Goal: Task Accomplishment & Management: Complete application form

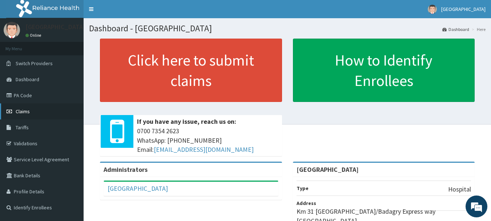
click at [29, 114] on span "Claims" at bounding box center [23, 111] width 14 height 7
click at [21, 97] on link "PA Code" at bounding box center [42, 95] width 84 height 16
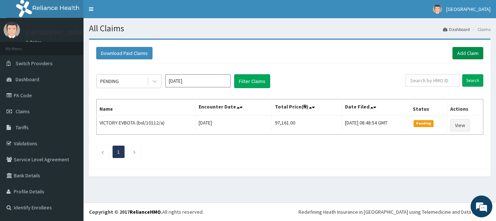
click at [464, 55] on link "Add Claim" at bounding box center [468, 53] width 31 height 12
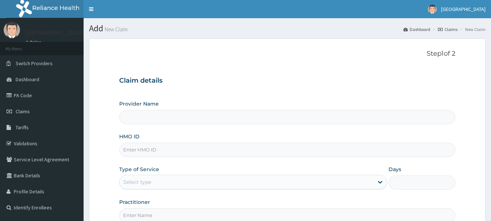
type input "[GEOGRAPHIC_DATA]"
click at [231, 116] on input "[GEOGRAPHIC_DATA]" at bounding box center [287, 117] width 337 height 14
click at [190, 148] on input "HMO ID" at bounding box center [287, 149] width 337 height 14
paste input "iei/10008/b"
type input "iei/10008/b"
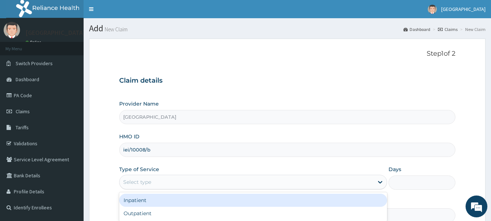
click at [165, 180] on div "Select type" at bounding box center [247, 182] width 254 height 12
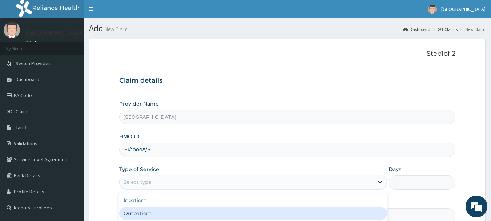
drag, startPoint x: 160, startPoint y: 211, endPoint x: 215, endPoint y: 121, distance: 105.2
click at [162, 210] on div "Outpatient" at bounding box center [253, 212] width 268 height 13
type input "1"
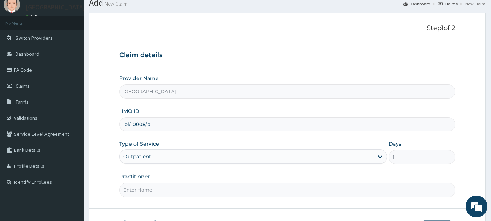
scroll to position [36, 0]
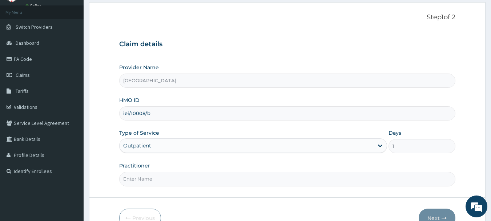
click at [141, 183] on input "Practitioner" at bounding box center [287, 179] width 337 height 14
type input "DR, [PERSON_NAME]"
click at [438, 218] on button "Next" at bounding box center [437, 217] width 37 height 19
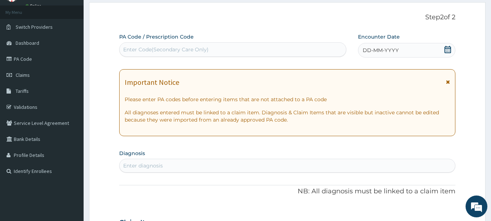
click at [173, 49] on div "Enter Code(Secondary Care Only)" at bounding box center [165, 49] width 85 height 7
drag, startPoint x: 173, startPoint y: 49, endPoint x: 148, endPoint y: 48, distance: 25.8
click at [148, 48] on div "Enter Code(Secondary Care Only)" at bounding box center [165, 49] width 85 height 7
paste input "PA/821AAE"
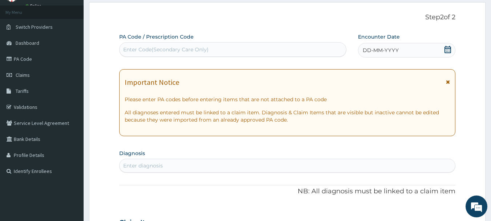
type input "PA/821AAE"
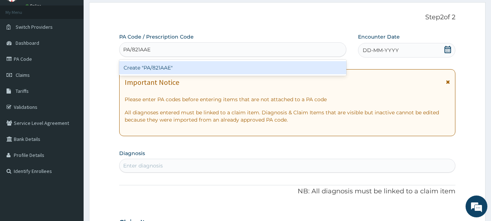
click at [158, 67] on div "Create "PA/821AAE"" at bounding box center [233, 67] width 228 height 13
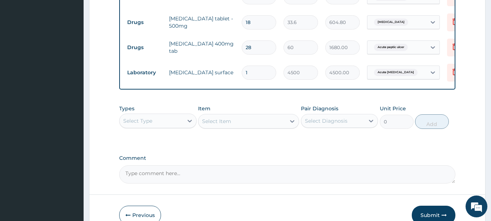
scroll to position [425, 0]
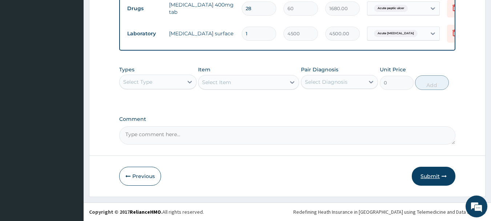
click at [430, 175] on button "Submit" at bounding box center [434, 175] width 44 height 19
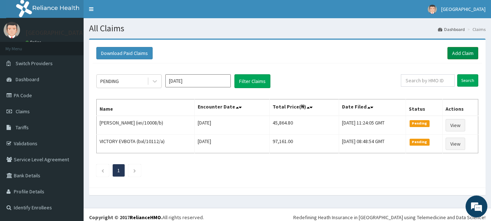
click at [460, 49] on link "Add Claim" at bounding box center [462, 53] width 31 height 12
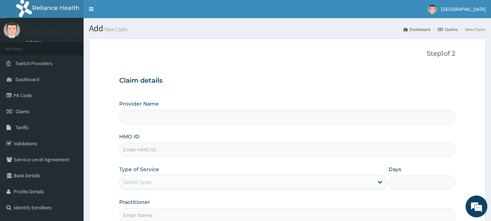
type input "bxl/10240/a"
type input "[GEOGRAPHIC_DATA]"
type input "bxl/10240/a"
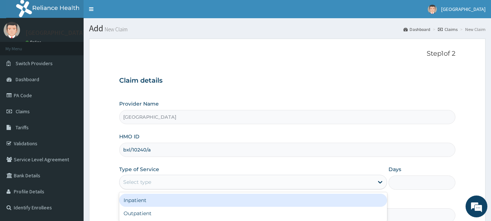
click at [178, 184] on div "Select type" at bounding box center [247, 182] width 254 height 12
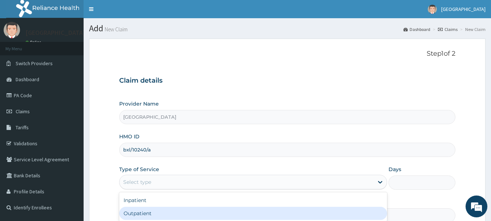
drag, startPoint x: 173, startPoint y: 211, endPoint x: 279, endPoint y: 162, distance: 116.9
click at [177, 212] on div "Outpatient" at bounding box center [253, 212] width 268 height 13
type input "1"
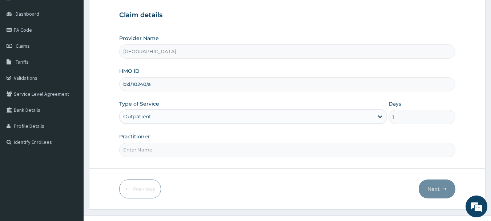
scroll to position [73, 0]
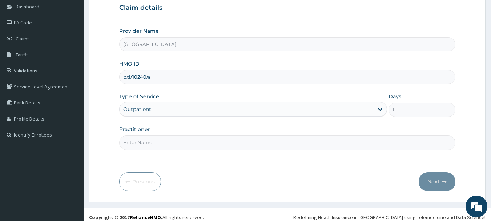
click at [208, 141] on input "Practitioner" at bounding box center [287, 142] width 337 height 14
type input "DR, [PERSON_NAME]"
click at [435, 184] on button "Next" at bounding box center [437, 181] width 37 height 19
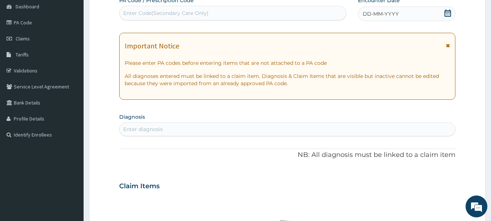
click at [148, 13] on div "Enter Code(Secondary Care Only)" at bounding box center [165, 12] width 85 height 7
paste input "PA/80AEB3"
type input "PA/80AEB3"
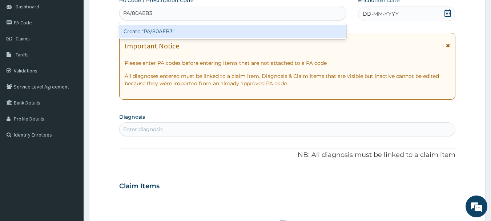
click at [156, 31] on div "Create "PA/80AEB3"" at bounding box center [233, 31] width 228 height 13
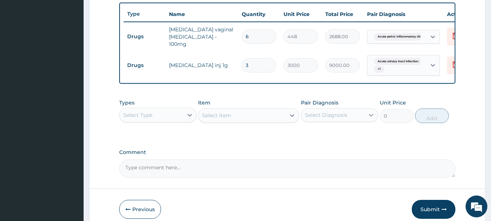
scroll to position [302, 0]
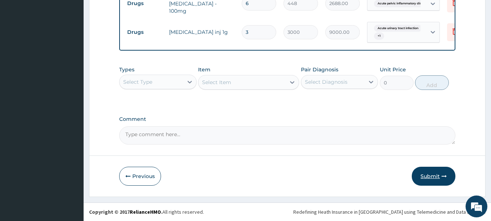
click at [426, 174] on button "Submit" at bounding box center [434, 175] width 44 height 19
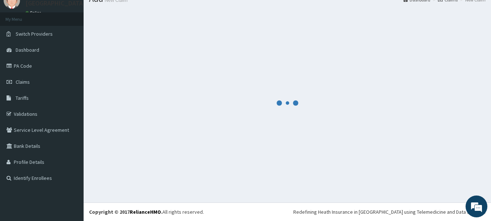
scroll to position [29, 0]
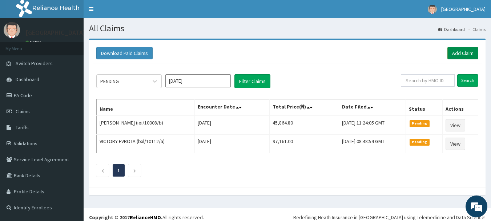
click at [465, 52] on link "Add Claim" at bounding box center [462, 53] width 31 height 12
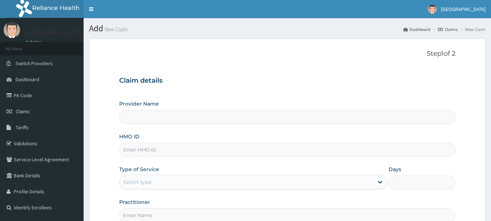
click at [151, 150] on input "HMO ID" at bounding box center [287, 149] width 337 height 14
type input "blx/10139/a"
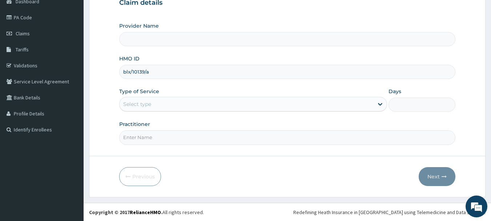
scroll to position [78, 0]
type input "[GEOGRAPHIC_DATA]"
type input "blx/10139/a"
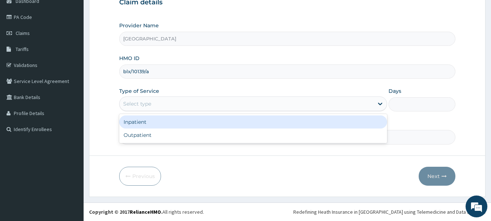
click at [164, 105] on div "Select type" at bounding box center [247, 104] width 254 height 12
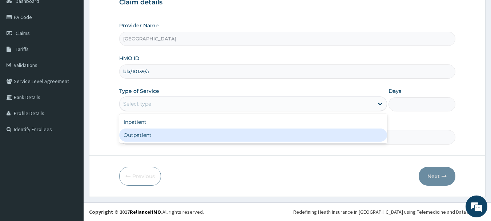
drag, startPoint x: 154, startPoint y: 137, endPoint x: 157, endPoint y: 149, distance: 13.1
click at [154, 138] on div "Outpatient" at bounding box center [253, 134] width 268 height 13
type input "1"
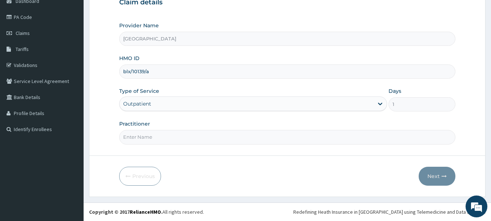
click at [157, 136] on input "Practitioner" at bounding box center [287, 137] width 337 height 14
type input "DR, [PERSON_NAME]"
click at [437, 177] on button "Next" at bounding box center [437, 175] width 37 height 19
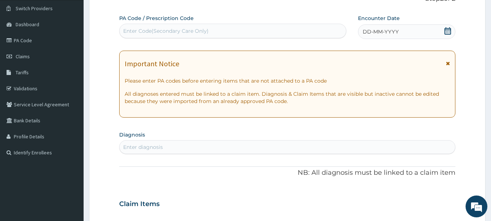
scroll to position [42, 0]
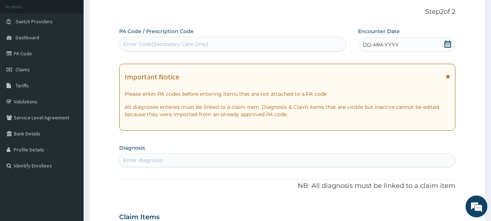
click at [148, 45] on div "Enter Code(Secondary Care Only)" at bounding box center [165, 43] width 85 height 7
drag, startPoint x: 147, startPoint y: 45, endPoint x: 134, endPoint y: 47, distance: 13.3
click at [134, 47] on div "Enter Code(Secondary Care Only)" at bounding box center [165, 43] width 85 height 7
paste input "PA/F9A64C"
type input "PA/F9A64C"
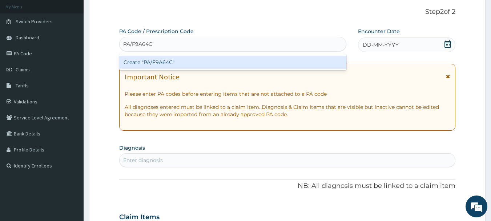
click at [156, 61] on div "Create "PA/F9A64C"" at bounding box center [233, 62] width 228 height 13
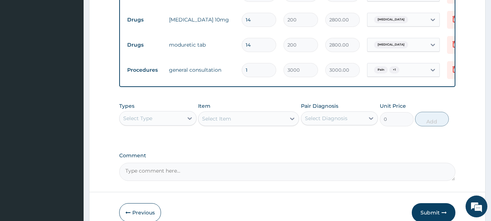
scroll to position [350, 0]
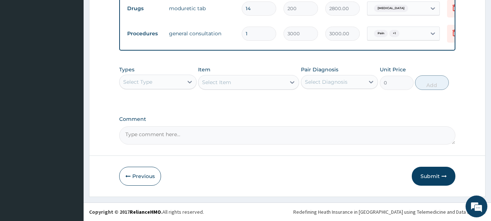
drag, startPoint x: 434, startPoint y: 174, endPoint x: 270, endPoint y: 25, distance: 221.8
click at [434, 175] on button "Submit" at bounding box center [434, 175] width 44 height 19
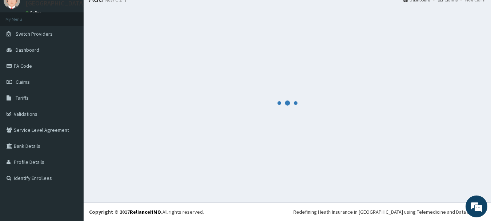
scroll to position [29, 0]
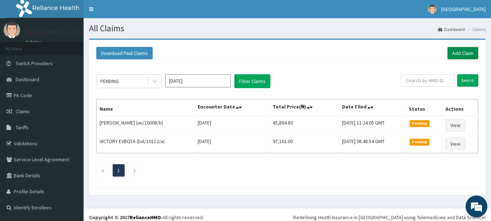
click at [470, 49] on link "Add Claim" at bounding box center [462, 53] width 31 height 12
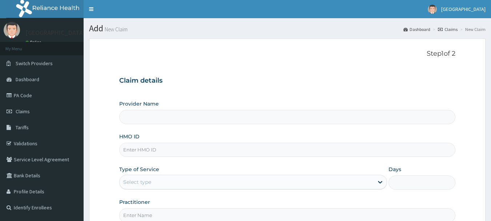
click at [173, 152] on input "HMO ID" at bounding box center [287, 149] width 337 height 14
paste input "iei/10008/b"
type input "iei/10008/b"
type input "Ibijola Medical center"
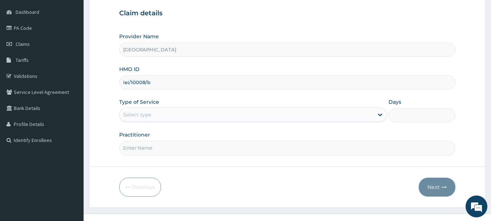
scroll to position [78, 0]
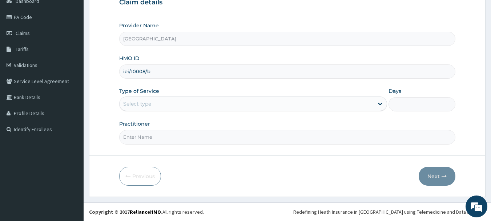
type input "iei/10008/b"
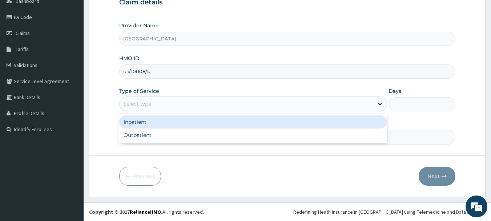
click at [162, 105] on div "Select type" at bounding box center [247, 104] width 254 height 12
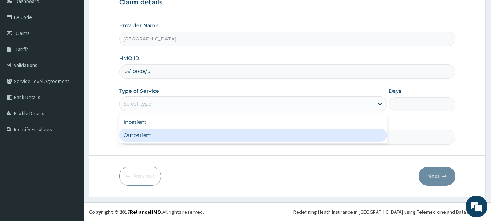
drag, startPoint x: 166, startPoint y: 137, endPoint x: 170, endPoint y: 146, distance: 9.0
click at [168, 138] on div "Outpatient" at bounding box center [253, 134] width 268 height 13
type input "1"
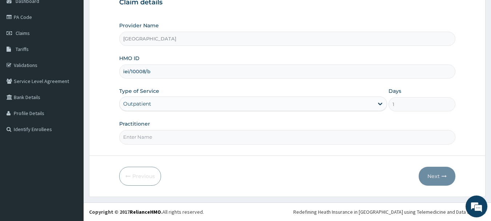
click at [168, 137] on input "Practitioner" at bounding box center [287, 137] width 337 height 14
type input "DR, VIVAN"
click at [435, 176] on button "Next" at bounding box center [437, 175] width 37 height 19
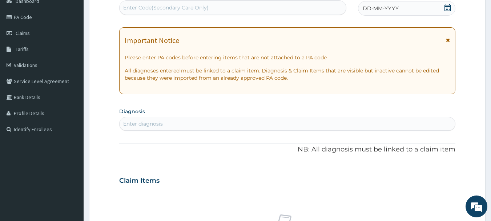
scroll to position [0, 0]
click at [156, 5] on div "Enter Code(Secondary Care Only)" at bounding box center [165, 7] width 85 height 7
paste input "PA/BC070A"
type input "PA/BC070A"
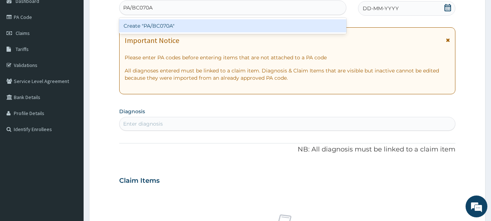
click at [172, 29] on div "Create "PA/BC070A"" at bounding box center [233, 25] width 228 height 13
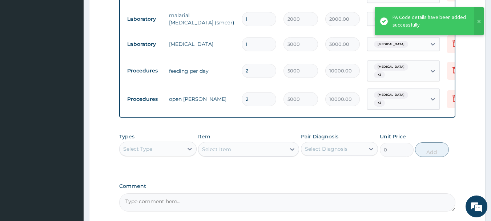
scroll to position [691, 0]
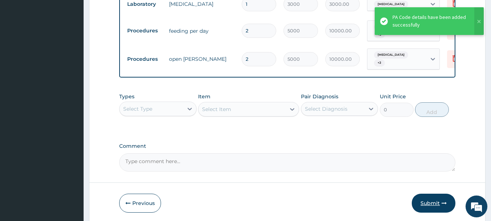
click at [433, 193] on button "Submit" at bounding box center [434, 202] width 44 height 19
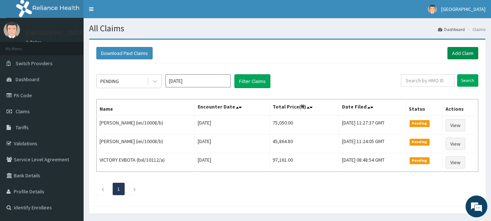
click at [464, 51] on link "Add Claim" at bounding box center [462, 53] width 31 height 12
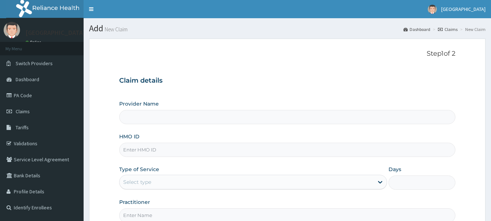
click at [185, 153] on input "HMO ID" at bounding box center [287, 149] width 337 height 14
paste input "fmn/10007/b"
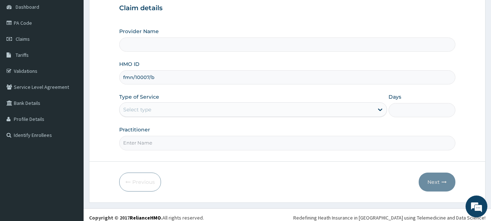
scroll to position [73, 0]
type input "fmn/10007/b"
click at [160, 110] on div "Select type" at bounding box center [247, 109] width 254 height 12
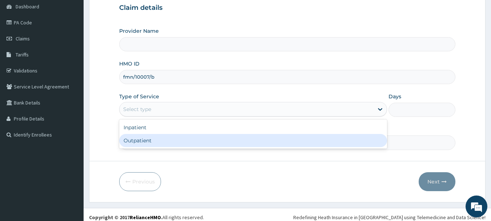
click at [162, 141] on div "Outpatient" at bounding box center [253, 140] width 268 height 13
type input "1"
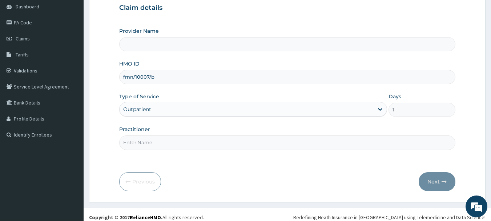
type input "[GEOGRAPHIC_DATA]"
click at [164, 145] on input "Practitioner" at bounding box center [287, 142] width 337 height 14
type input "DR, [PERSON_NAME]"
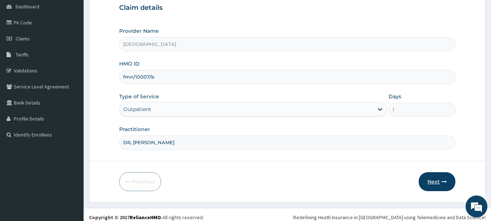
click at [437, 183] on button "Next" at bounding box center [437, 181] width 37 height 19
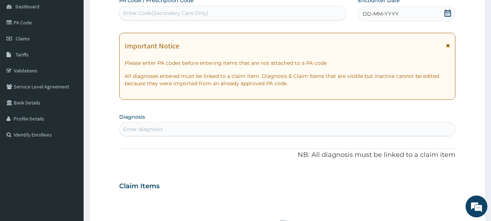
scroll to position [0, 0]
click at [152, 12] on div "Enter Code(Secondary Care Only)" at bounding box center [165, 12] width 85 height 7
paste input "PA/9AB576"
type input "PA/9AB576"
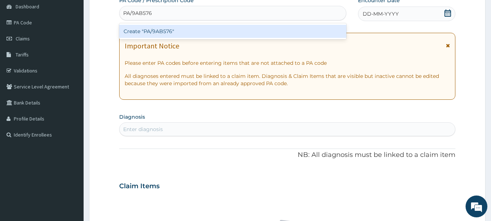
click at [165, 34] on div "Create "PA/9AB576"" at bounding box center [233, 31] width 228 height 13
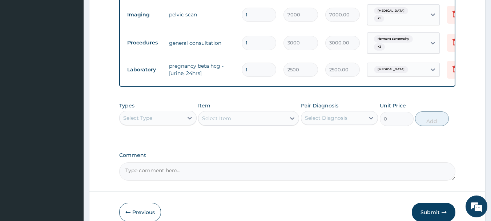
scroll to position [406, 0]
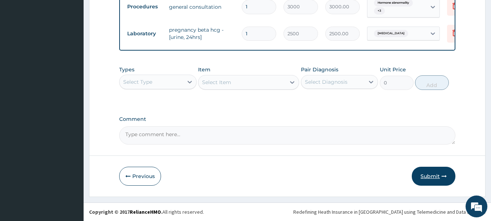
click at [433, 176] on button "Submit" at bounding box center [434, 175] width 44 height 19
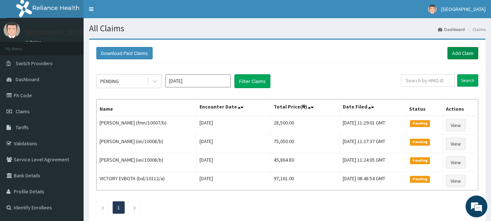
click at [460, 52] on link "Add Claim" at bounding box center [462, 53] width 31 height 12
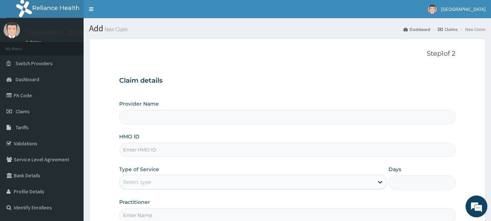
type input "[GEOGRAPHIC_DATA]"
click at [191, 147] on input "HMO ID" at bounding box center [287, 149] width 337 height 14
paste input "bxl/10266/a"
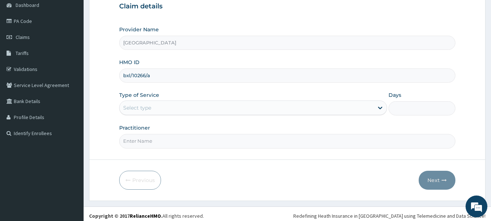
scroll to position [78, 0]
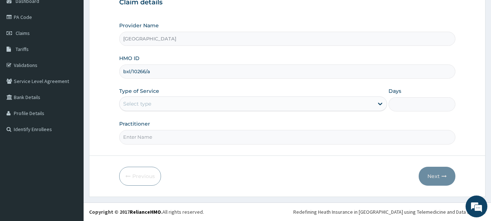
type input "bxl/10266/a"
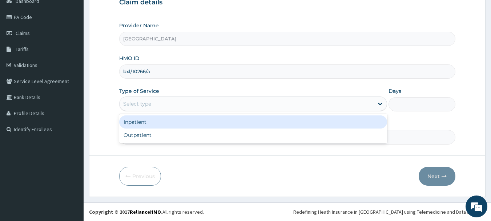
click at [158, 106] on div "Select type" at bounding box center [247, 104] width 254 height 12
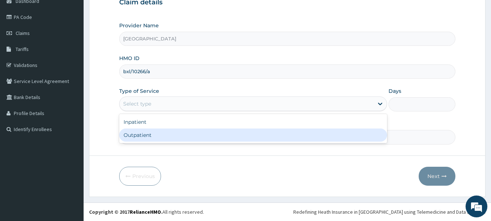
click at [163, 138] on div "Outpatient" at bounding box center [253, 134] width 268 height 13
type input "1"
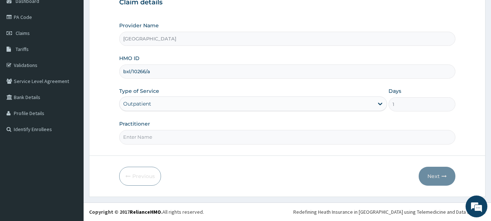
click at [153, 134] on input "Practitioner" at bounding box center [287, 137] width 337 height 14
type input "DR, [PERSON_NAME]"
click at [432, 173] on button "Next" at bounding box center [437, 175] width 37 height 19
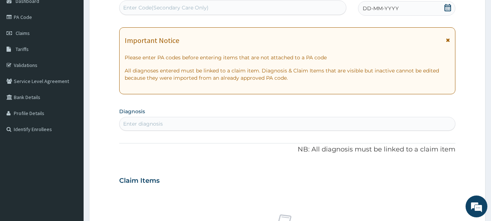
click at [151, 5] on div "Enter Code(Secondary Care Only)" at bounding box center [165, 7] width 85 height 7
paste input "PA/FD739A"
type input "PA/FD739A"
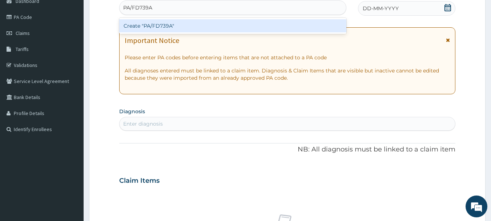
click at [157, 25] on div "Create "PA/FD739A"" at bounding box center [233, 25] width 228 height 13
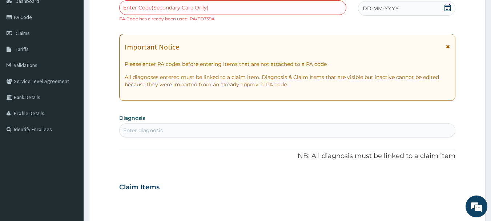
paste input "PA/FD739A"
type input "PA/FD739A"
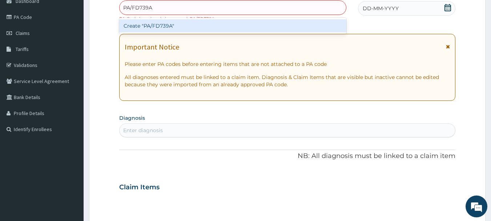
click at [164, 27] on div "Create "PA/FD739A"" at bounding box center [233, 25] width 228 height 13
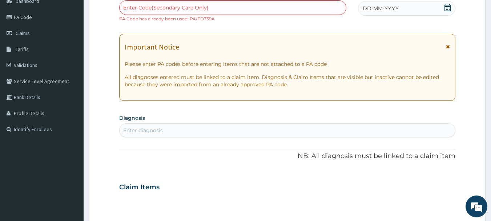
click at [170, 7] on div "Enter Code(Secondary Care Only)" at bounding box center [165, 7] width 85 height 7
paste input "PA/FD739A"
type input "PA/FD739A"
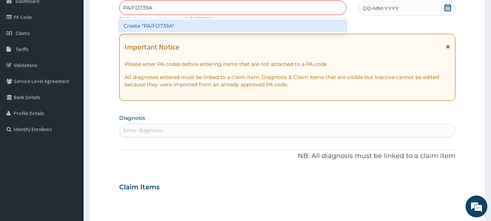
click at [158, 28] on div "Create "PA/FD739A"" at bounding box center [233, 25] width 228 height 13
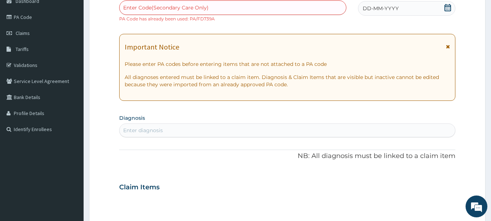
click at [141, 6] on div "Enter Code(Secondary Care Only)" at bounding box center [165, 7] width 85 height 7
paste input "BXL/10266/A"
type input "BXL/10266/A"
click at [212, 154] on p "NB: All diagnosis must be linked to a claim item" at bounding box center [287, 155] width 337 height 9
